Goal: Contribute content: Contribute content

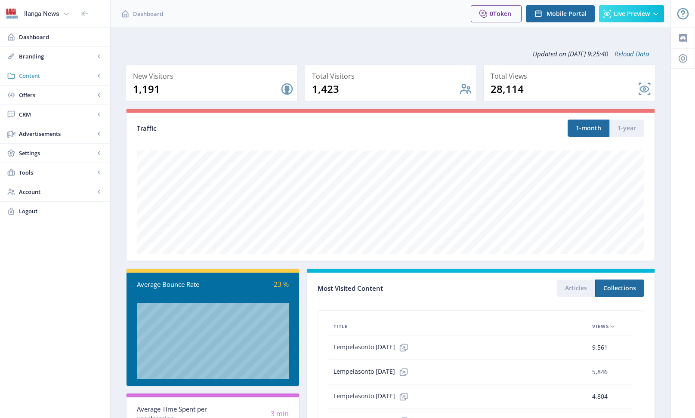
click at [32, 76] on span "Content" at bounding box center [57, 75] width 76 height 9
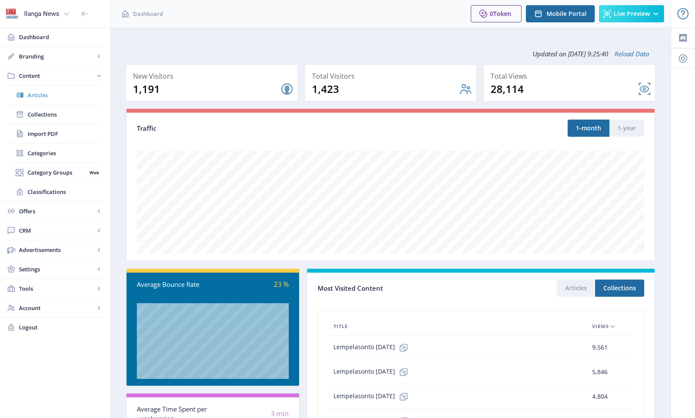
click at [32, 95] on span "Articles" at bounding box center [65, 95] width 74 height 9
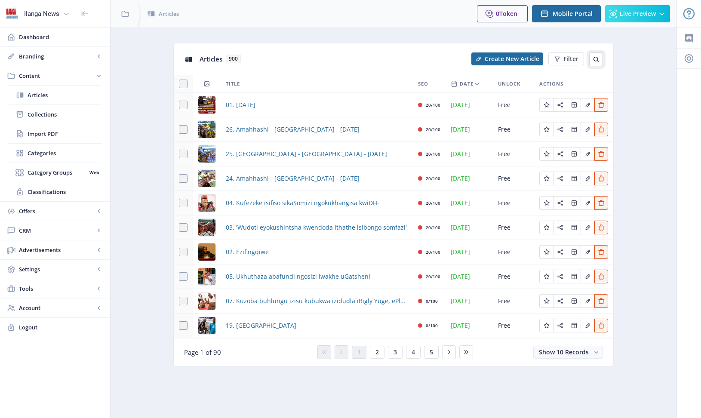
click at [598, 62] on icon at bounding box center [596, 59] width 5 height 5
type input "15"
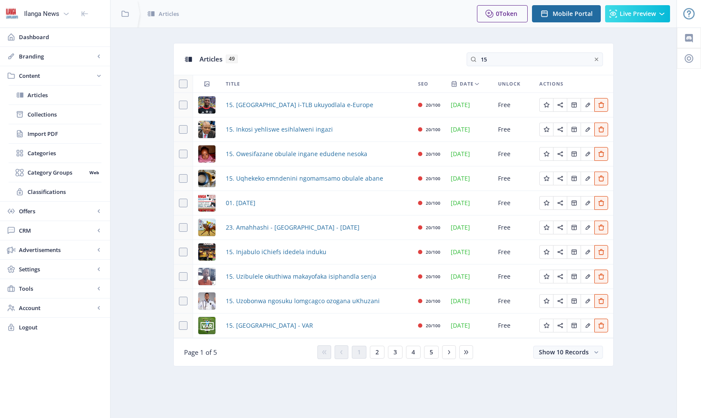
drag, startPoint x: 495, startPoint y: 60, endPoint x: 464, endPoint y: 60, distance: 31.4
click at [464, 59] on div "Articles 49 15" at bounding box center [394, 58] width 440 height 31
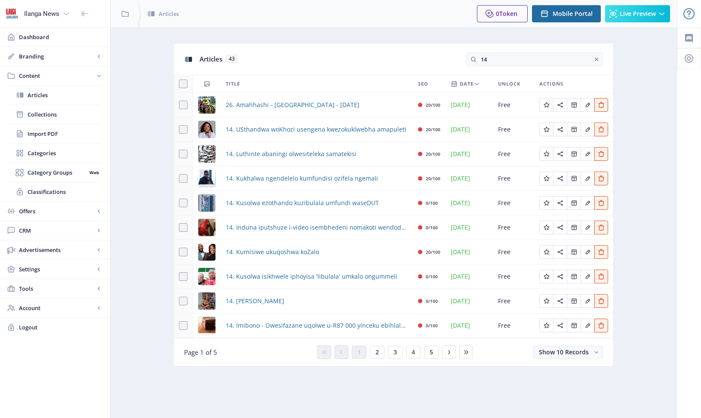
type input "1"
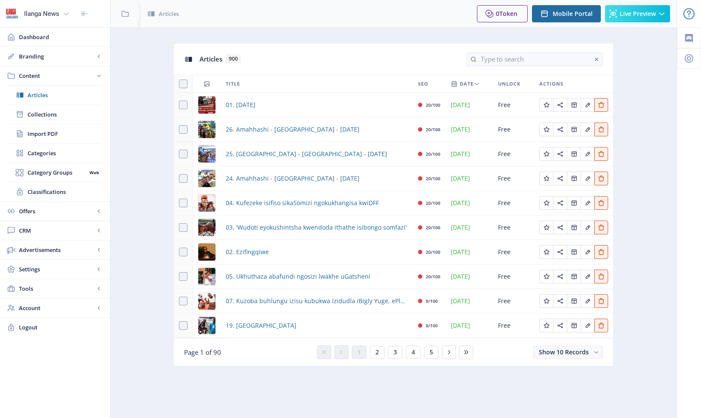
click at [654, 78] on app-content-articles "Articles 900 Title SEO Date Unlock Actions 01. [DATE] 20/100 [DATE] Free 26. Am…" at bounding box center [394, 211] width 536 height 337
click at [599, 58] on icon at bounding box center [596, 59] width 7 height 7
click at [631, 62] on app-content-articles "Articles 900 Create New Article Filter Title SEO Date Unlock Actions 01. [DATE]…" at bounding box center [394, 211] width 536 height 337
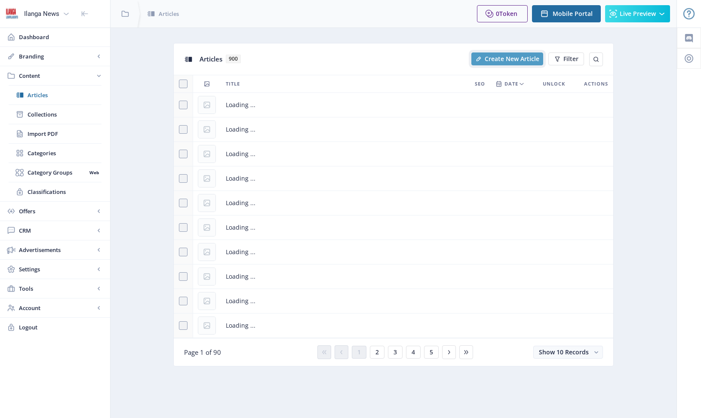
click at [518, 57] on span "Create New Article" at bounding box center [512, 59] width 55 height 7
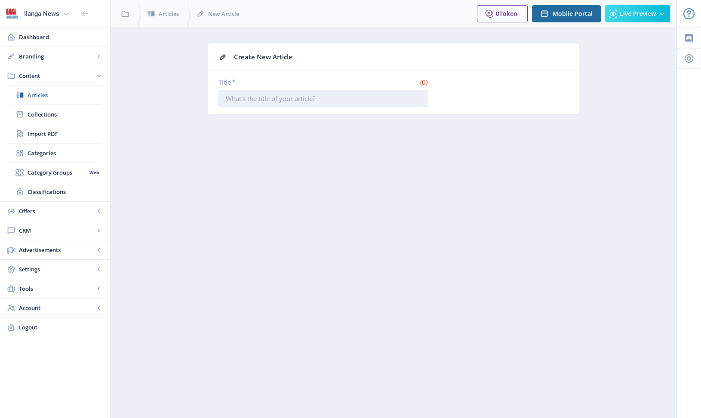
click at [334, 103] on input "Title *" at bounding box center [324, 98] width 210 height 17
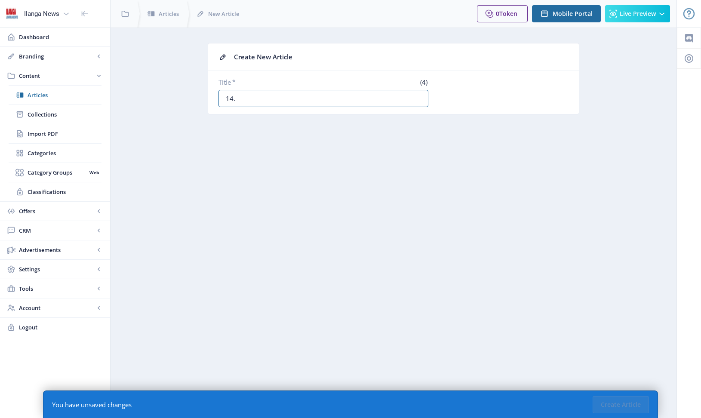
paste input "UFISA UKUYOXOLISA ONYAZINI ‘‘OBEPIKLA NGOKUSWENKA"
type input "14. UFISA UKUYOXOLISA ONYAZINI ‘‘OBEPIKLA NGOKUSWENKA"
click at [626, 406] on button "Create Article" at bounding box center [621, 404] width 56 height 17
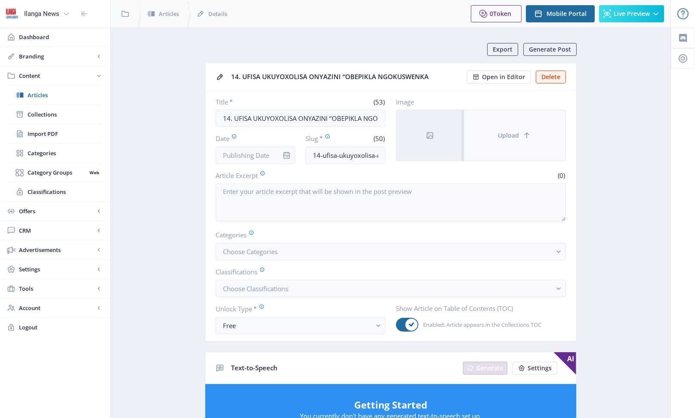
click at [484, 132] on button "Upload" at bounding box center [515, 135] width 102 height 51
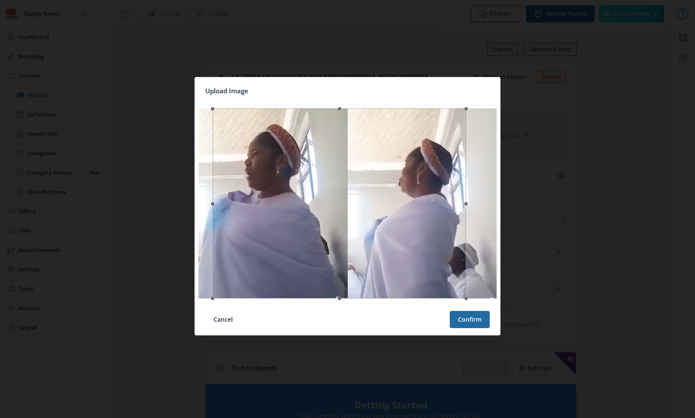
drag, startPoint x: 392, startPoint y: 234, endPoint x: 407, endPoint y: 236, distance: 14.4
click at [407, 236] on div at bounding box center [339, 203] width 253 height 190
click at [479, 321] on button "Confirm" at bounding box center [470, 319] width 40 height 17
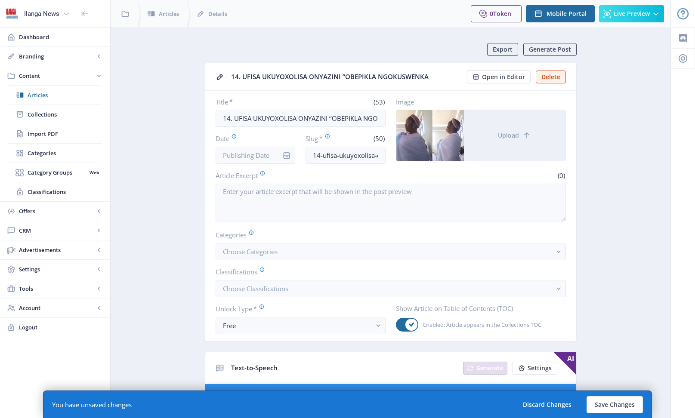
click at [287, 155] on icon "info" at bounding box center [287, 155] width 6 height 7
click at [284, 157] on icon "info" at bounding box center [286, 155] width 9 height 9
click at [286, 156] on icon "info" at bounding box center [286, 155] width 9 height 9
click at [290, 159] on icon "info" at bounding box center [286, 155] width 9 height 9
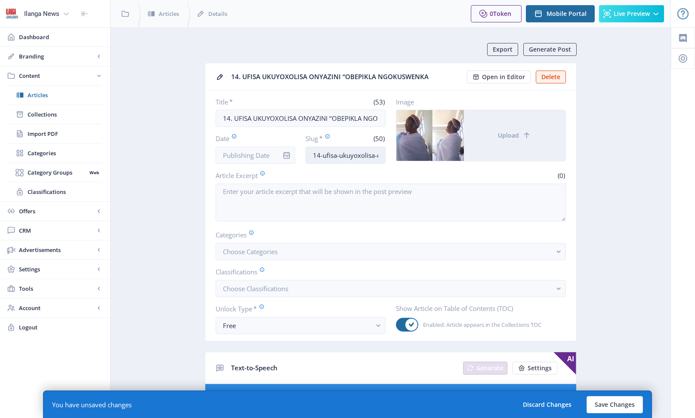
click at [334, 157] on input "14-ufisa-ukuyoxolisa-onyazini-obepikla-ngokuswenka" at bounding box center [346, 155] width 80 height 17
click at [285, 154] on icon "info" at bounding box center [286, 155] width 9 height 9
click at [266, 153] on input "Date" at bounding box center [256, 155] width 80 height 17
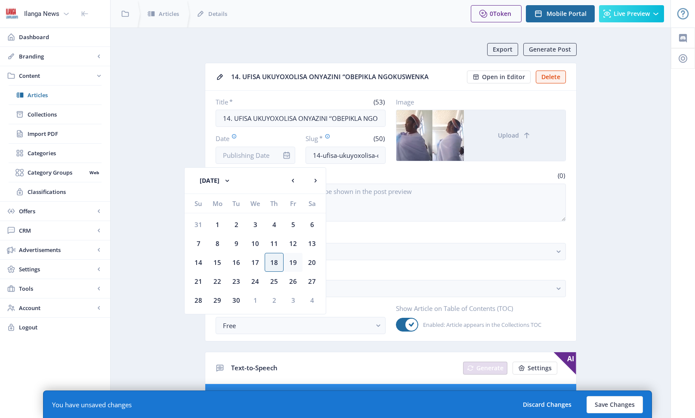
click at [290, 264] on div "19" at bounding box center [293, 262] width 19 height 19
type input "[DATE]"
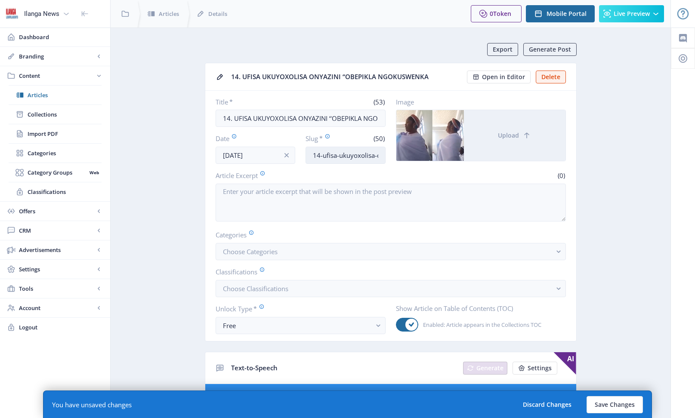
click at [350, 160] on input "14-ufisa-ukuyoxolisa-onyazini-obepikla-ngokuswenka" at bounding box center [346, 155] width 80 height 17
drag, startPoint x: 324, startPoint y: 155, endPoint x: 383, endPoint y: 158, distance: 59.0
click at [383, 158] on input "14-ufisa-ukuyoxolisa-onyazini-obepikla-ngokuswenka" at bounding box center [346, 155] width 80 height 17
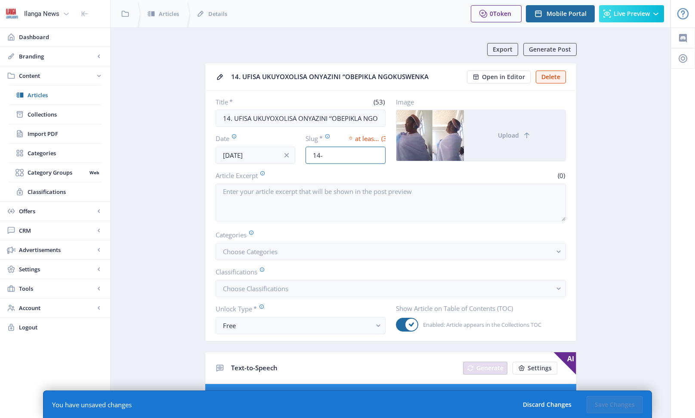
type input "14-ufisa-ukuyoxolisa-onyazini-obepikla-ngokuswenka"
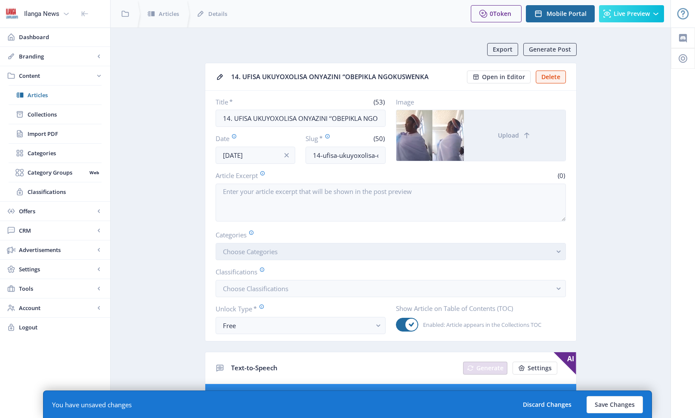
click at [270, 254] on span "Choose Categories" at bounding box center [250, 251] width 55 height 9
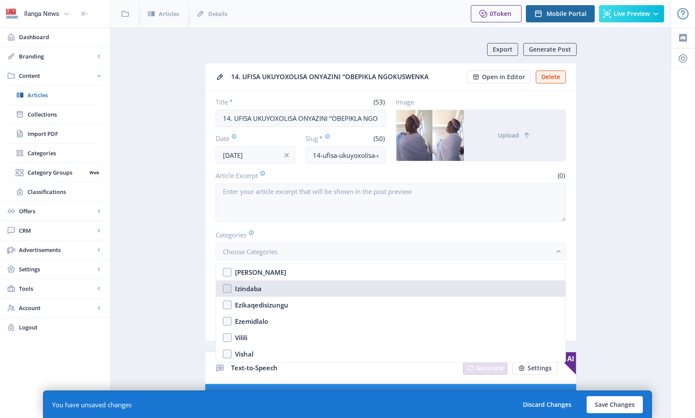
click at [227, 287] on nb-option "Izindaba" at bounding box center [390, 289] width 349 height 16
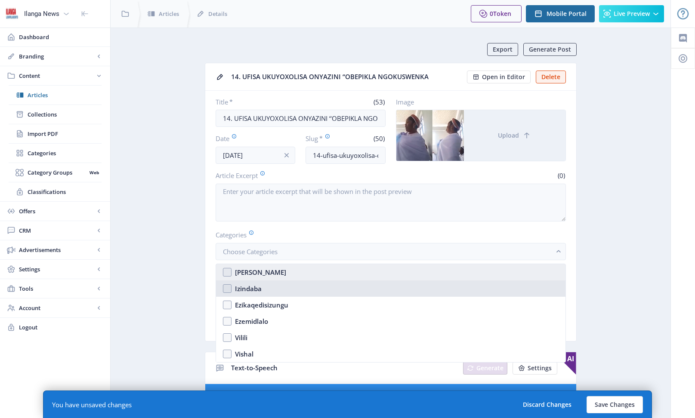
checkbox input "true"
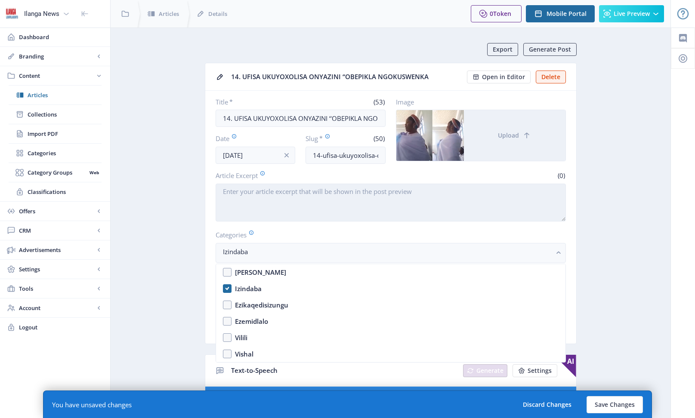
click at [299, 191] on textarea "Article Excerpt" at bounding box center [391, 203] width 350 height 38
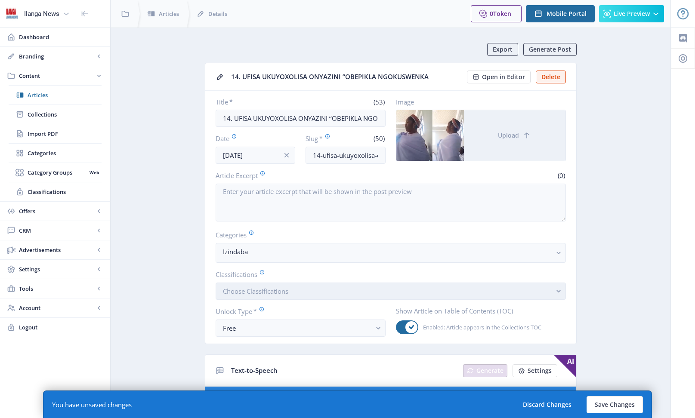
click at [296, 291] on button "Choose Classifications" at bounding box center [391, 291] width 350 height 17
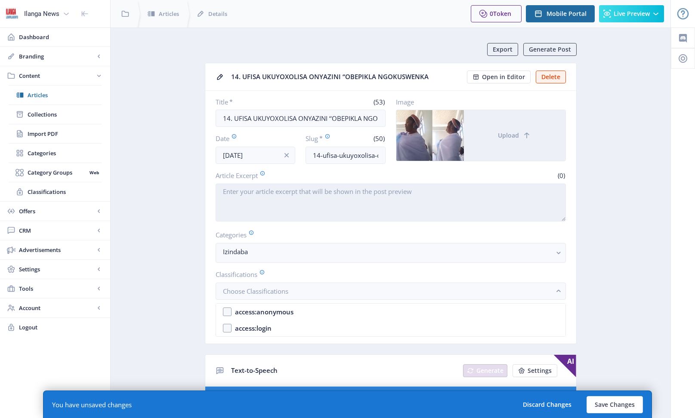
click at [324, 206] on textarea "Article Excerpt" at bounding box center [391, 203] width 350 height 38
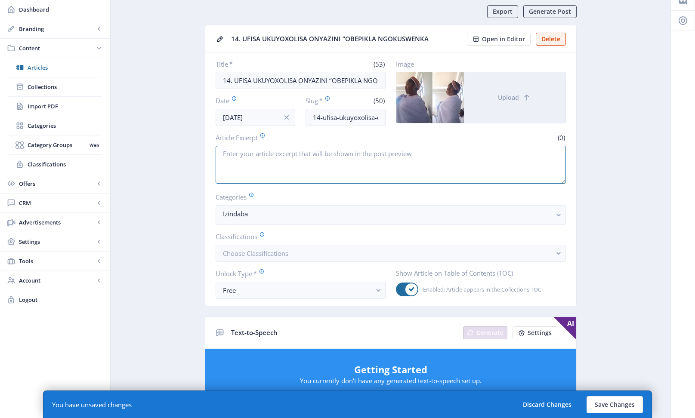
scroll to position [56, 0]
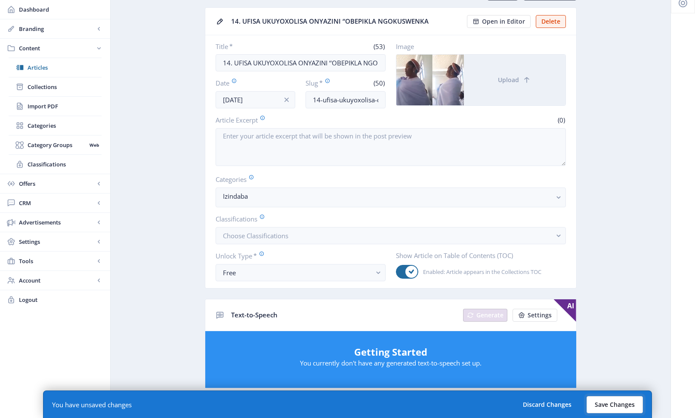
click at [624, 402] on button "Save Changes" at bounding box center [615, 404] width 56 height 17
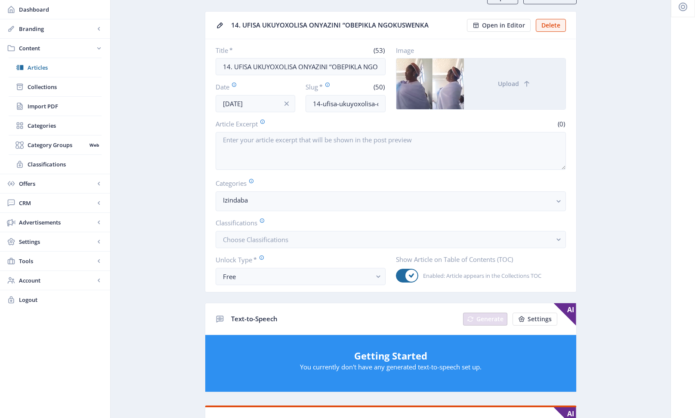
scroll to position [0, 0]
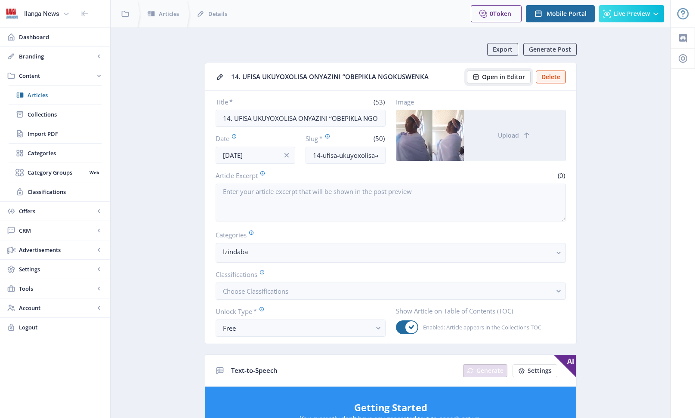
click at [500, 78] on span "Open in Editor" at bounding box center [503, 77] width 43 height 7
